Goal: Information Seeking & Learning: Check status

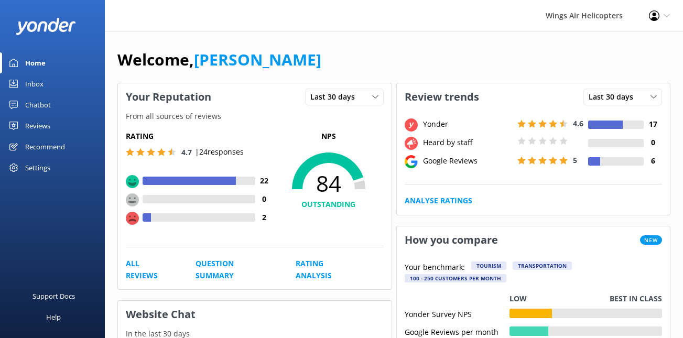
click at [52, 122] on link "Reviews" at bounding box center [52, 125] width 105 height 21
